Goal: Information Seeking & Learning: Learn about a topic

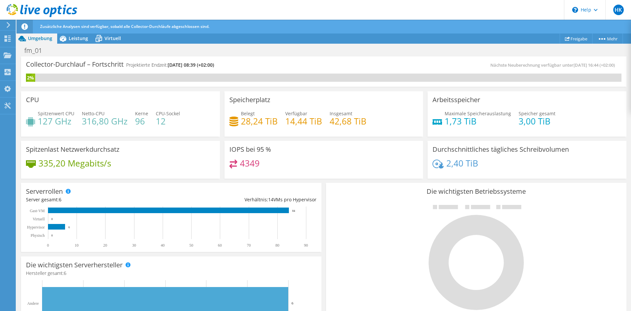
scroll to position [166, 0]
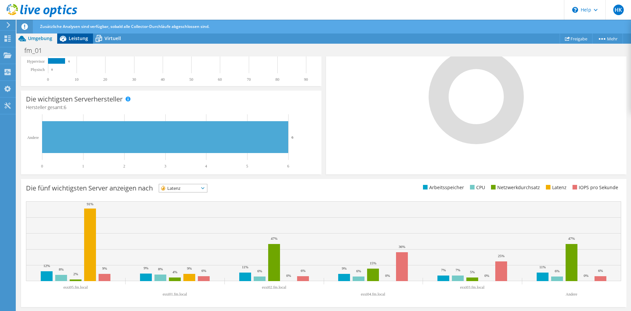
click at [76, 37] on span "Leistung" at bounding box center [78, 38] width 19 height 6
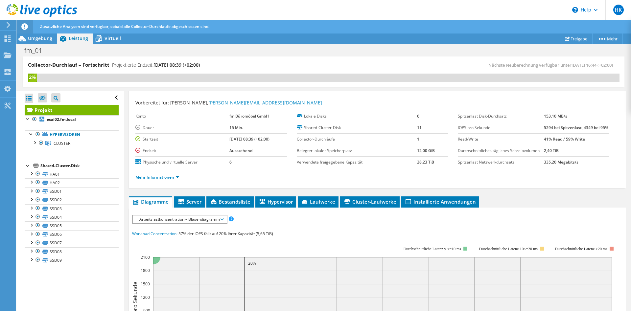
scroll to position [0, 0]
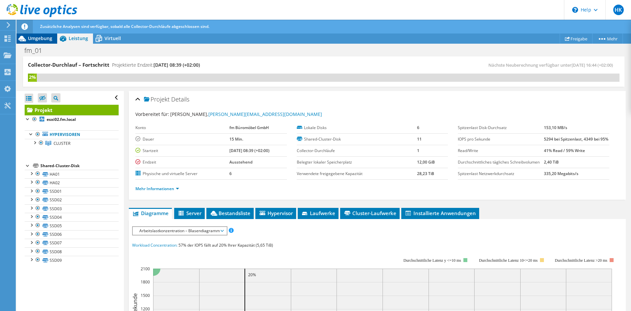
click at [40, 40] on span "Umgebung" at bounding box center [40, 38] width 24 height 6
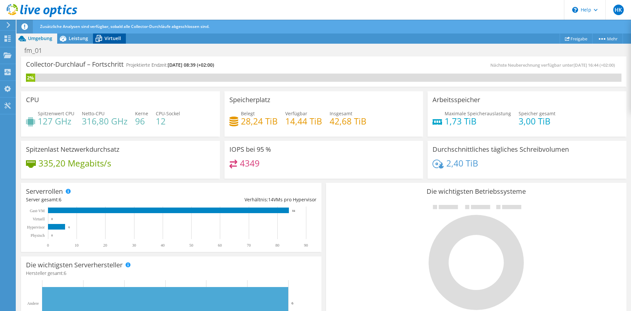
click at [109, 35] on div "Virtuell" at bounding box center [109, 38] width 33 height 11
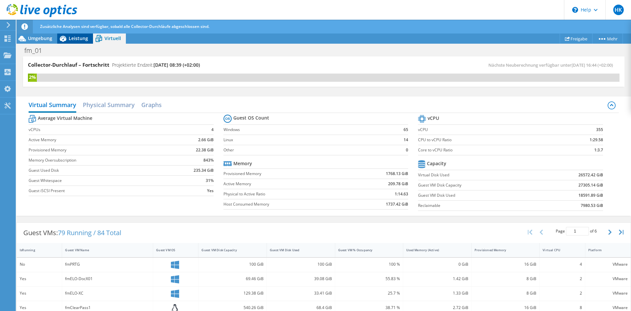
click at [80, 39] on span "Leistung" at bounding box center [78, 38] width 19 height 6
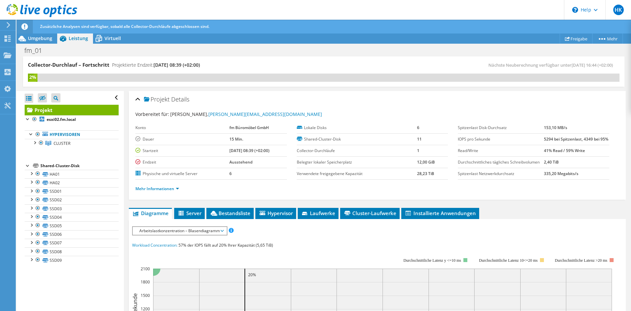
drag, startPoint x: 375, startPoint y: 13, endPoint x: 272, endPoint y: 144, distance: 166.0
click at [308, 45] on div "fm_01 Drucken" at bounding box center [323, 50] width 615 height 12
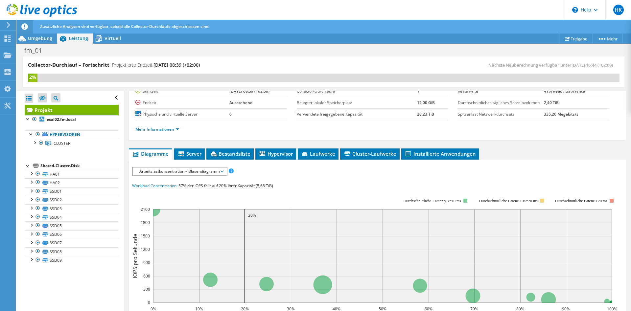
scroll to position [68, 0]
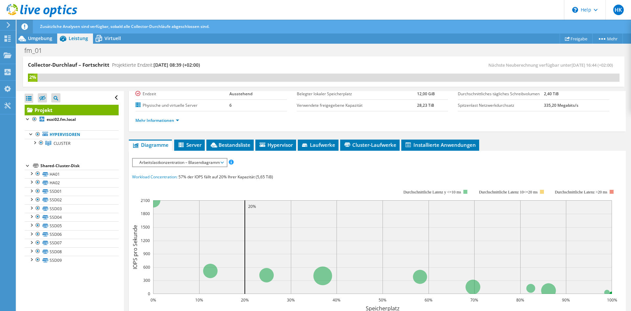
click at [195, 163] on span "Arbeitslastkonzentration – Blasendiagramm" at bounding box center [179, 163] width 87 height 8
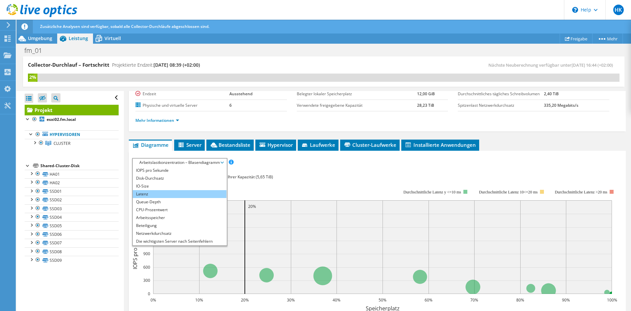
click at [178, 194] on li "Latenz" at bounding box center [180, 194] width 94 height 8
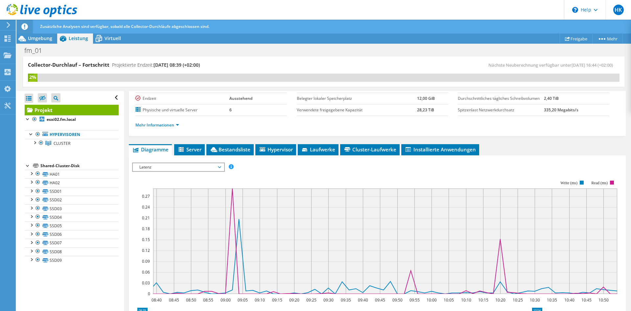
scroll to position [88, 0]
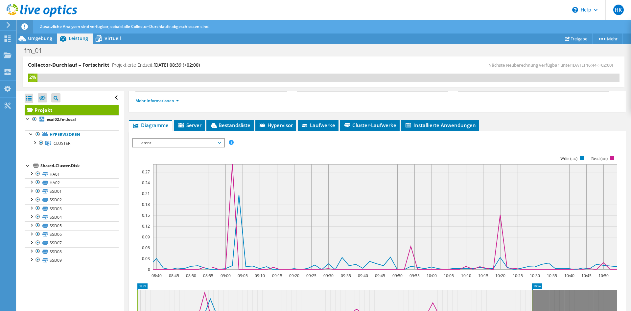
click at [163, 142] on span "Latenz" at bounding box center [178, 143] width 85 height 8
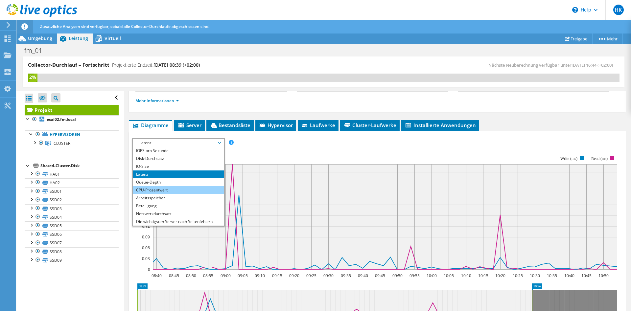
click at [180, 189] on li "CPU-Prozentwert" at bounding box center [178, 190] width 91 height 8
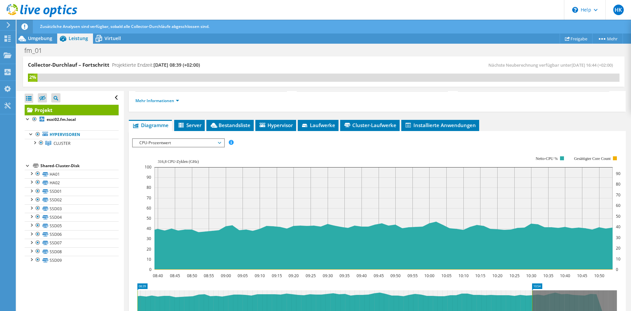
click at [155, 147] on div "CPU-Prozentwert IOPS pro Sekunde Disk-Durchsatz IO-Size Latenz Queue-Depth CPU-…" at bounding box center [178, 142] width 93 height 9
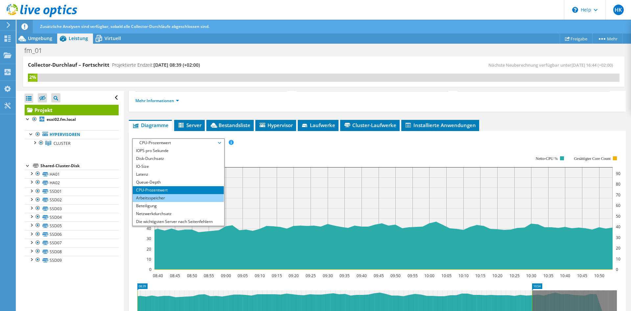
click at [165, 198] on li "Arbeitsspeicher" at bounding box center [178, 198] width 91 height 8
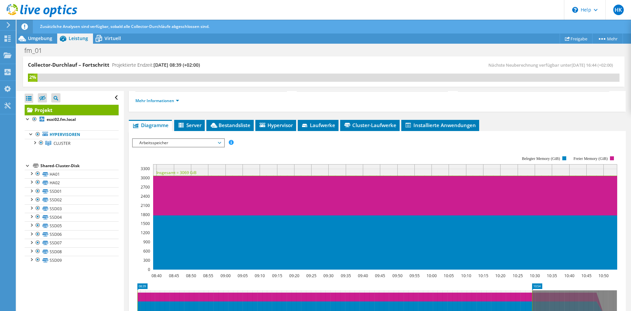
click at [180, 143] on span "Arbeitsspeicher" at bounding box center [178, 143] width 85 height 8
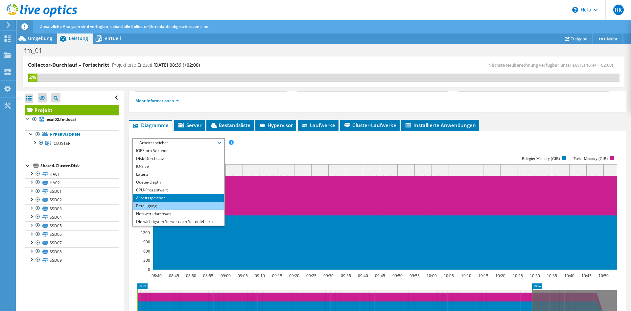
click at [180, 207] on li "Beteiligung" at bounding box center [178, 206] width 91 height 8
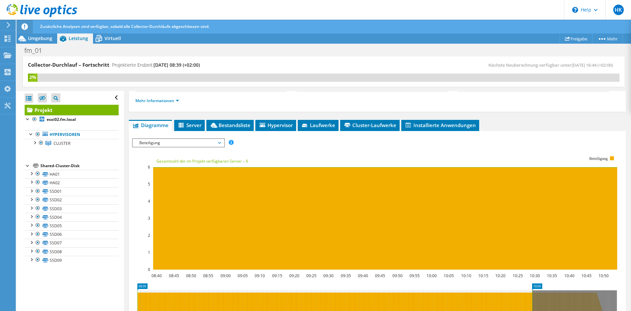
click at [163, 144] on span "Beteiligung" at bounding box center [178, 143] width 85 height 8
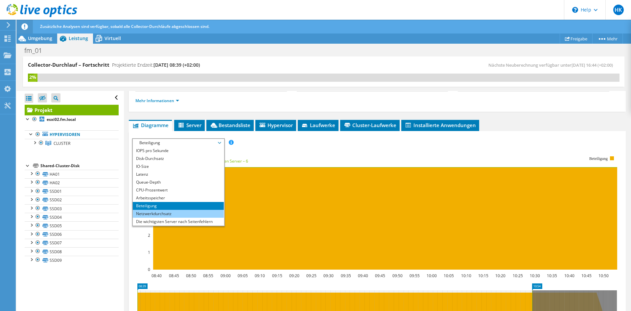
click at [178, 216] on li "Netzwerkdurchsatz" at bounding box center [178, 214] width 91 height 8
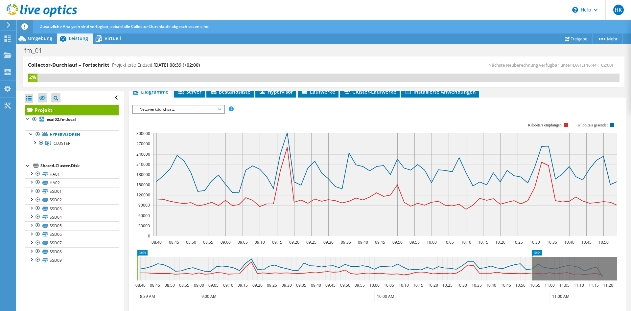
scroll to position [155, 0]
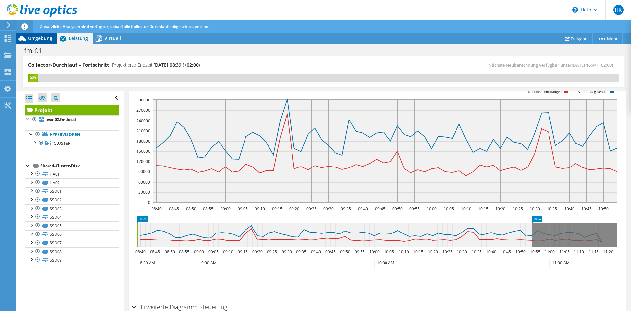
click at [45, 36] on span "Umgebung" at bounding box center [40, 38] width 24 height 6
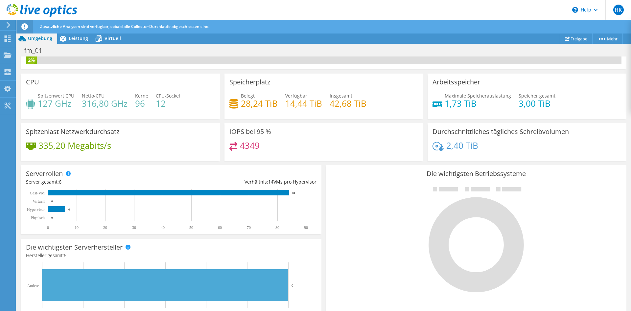
scroll to position [0, 0]
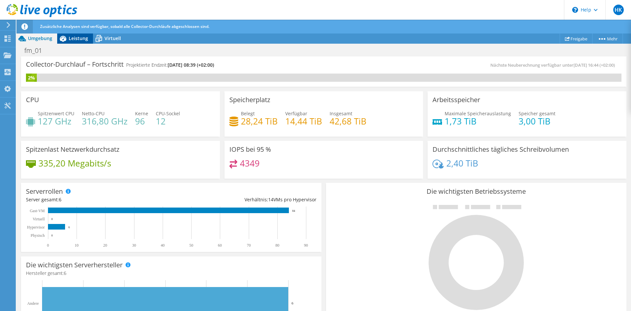
click at [68, 38] on icon at bounding box center [63, 39] width 12 height 12
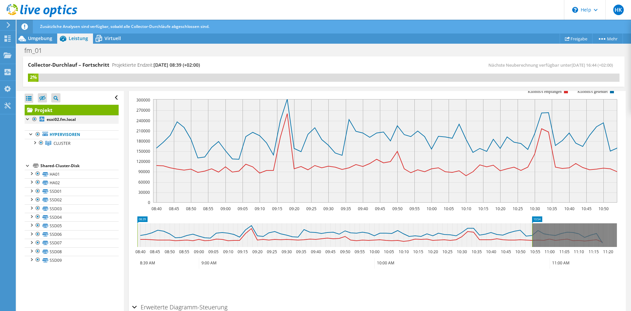
click at [29, 119] on div at bounding box center [28, 118] width 7 height 7
click at [28, 119] on div at bounding box center [28, 118] width 7 height 7
click at [32, 143] on div at bounding box center [34, 142] width 7 height 7
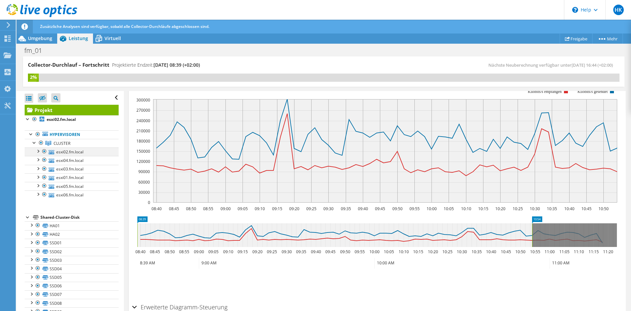
click at [38, 153] on div at bounding box center [38, 151] width 7 height 7
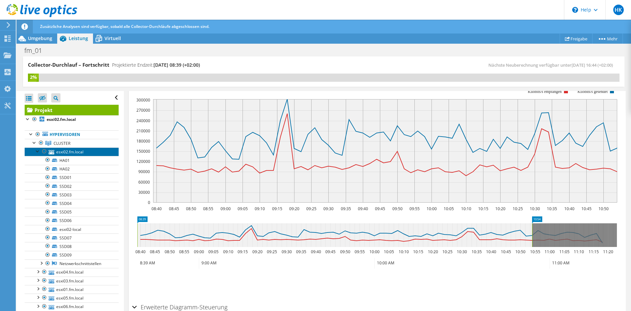
click at [55, 151] on link "esxi02.fm.local" at bounding box center [72, 152] width 94 height 9
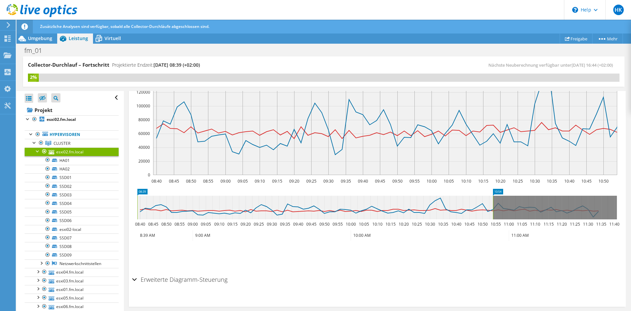
scroll to position [166, 0]
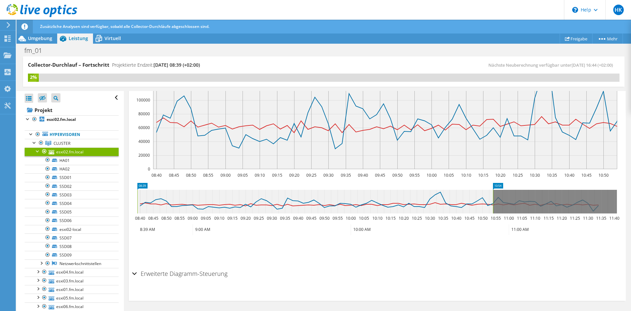
click at [139, 272] on h2 "Erweiterte Diagramm-Steuerung" at bounding box center [179, 273] width 95 height 13
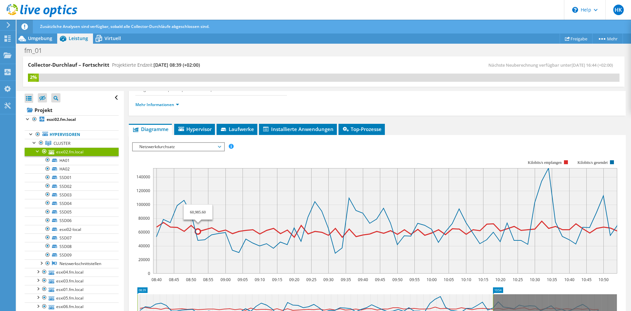
scroll to position [67, 0]
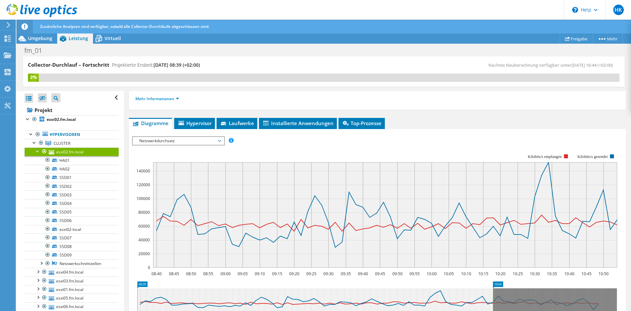
click at [168, 139] on span "Netzwerkdurchsatz" at bounding box center [178, 141] width 85 height 8
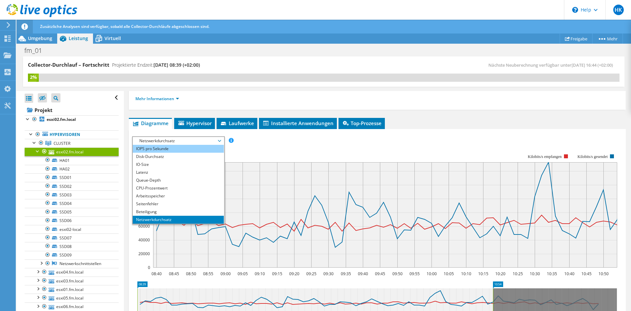
click at [168, 149] on li "IOPS pro Sekunde" at bounding box center [178, 149] width 91 height 8
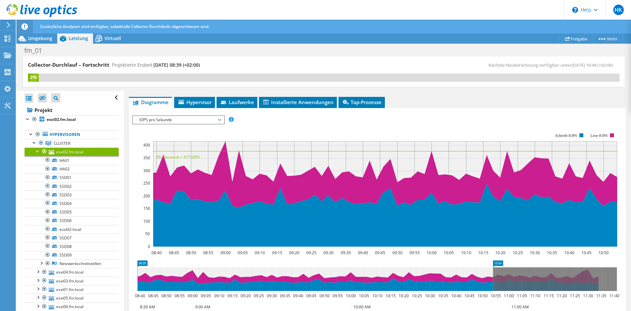
scroll to position [24, 0]
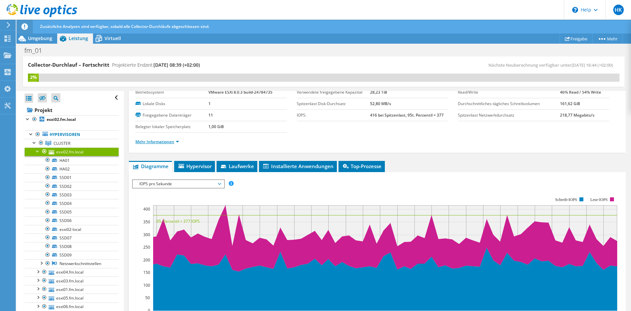
click at [172, 143] on link "Mehr Informationen" at bounding box center [157, 142] width 44 height 6
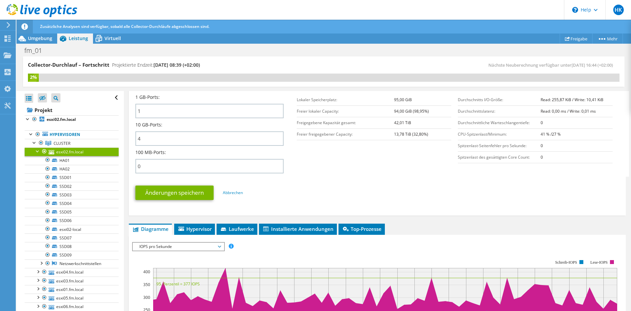
scroll to position [292, 0]
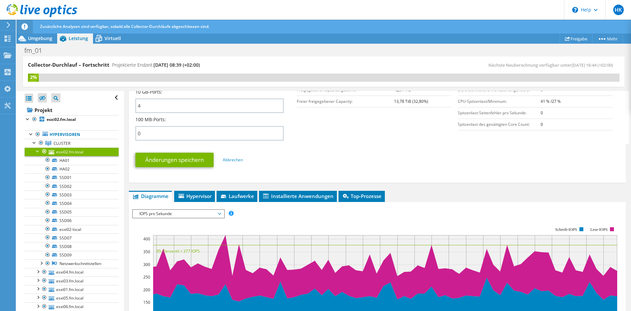
click at [204, 215] on span "IOPS pro Sekunde" at bounding box center [178, 214] width 85 height 8
